Goal: Information Seeking & Learning: Learn about a topic

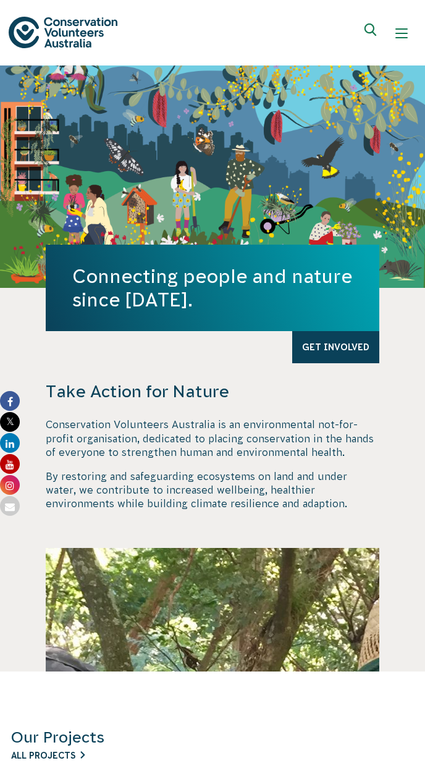
click at [49, 755] on span "All Projects" at bounding box center [43, 756] width 64 height 10
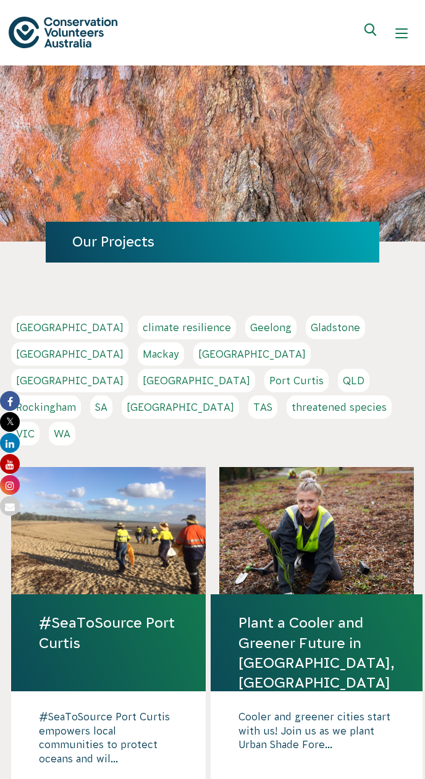
click at [279, 778] on span "Read story" at bounding box center [266, 789] width 56 height 10
